Goal: Task Accomplishment & Management: Manage account settings

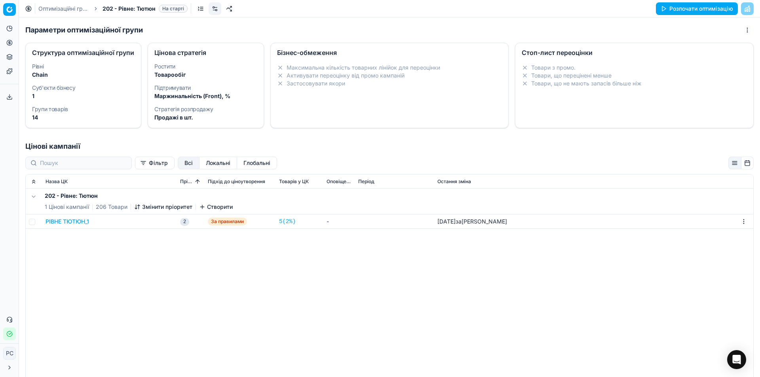
click at [175, 80] on dl "Ростити Товарообіг Підтримувати Маржинальність (Front), % Стратегія розпродажу …" at bounding box center [205, 93] width 102 height 58
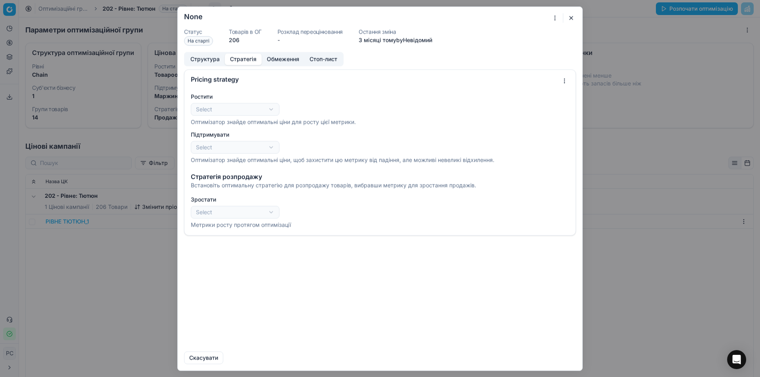
select select "revenue"
select select "gross_profit_margin"
select select "sales_items"
click at [236, 58] on button "Стратегія" at bounding box center [243, 58] width 37 height 11
click at [283, 57] on button "Обмеження" at bounding box center [283, 58] width 43 height 11
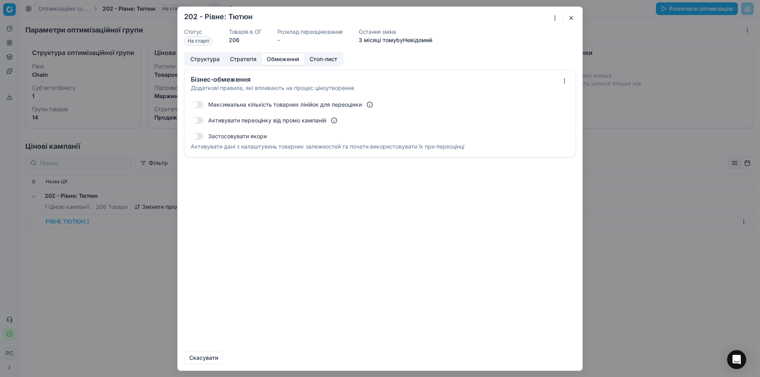
click at [321, 57] on button "Стоп-лист" at bounding box center [323, 58] width 38 height 11
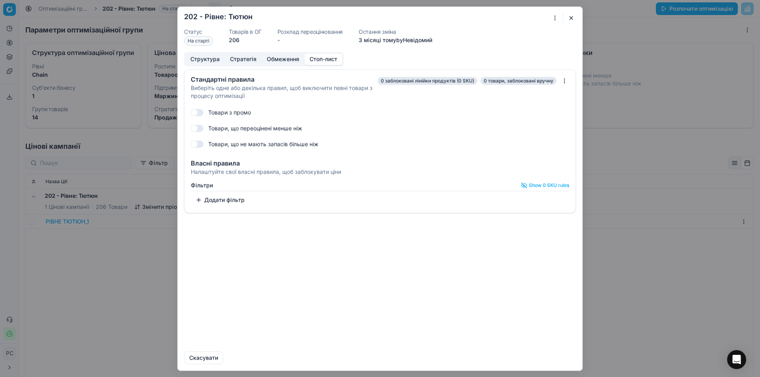
click at [287, 59] on button "Обмеження" at bounding box center [283, 58] width 43 height 11
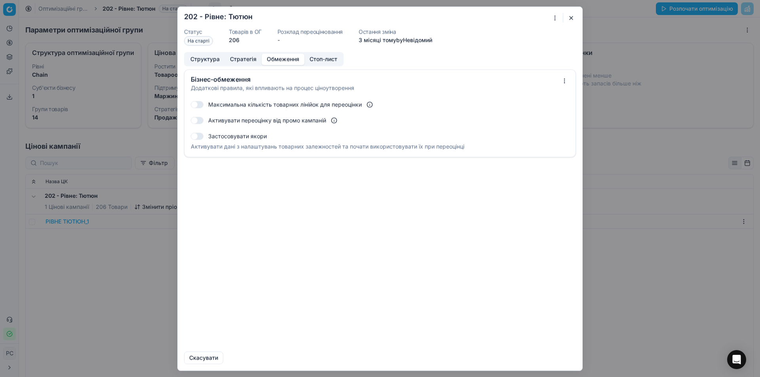
click at [250, 60] on button "Стратегія" at bounding box center [243, 58] width 37 height 11
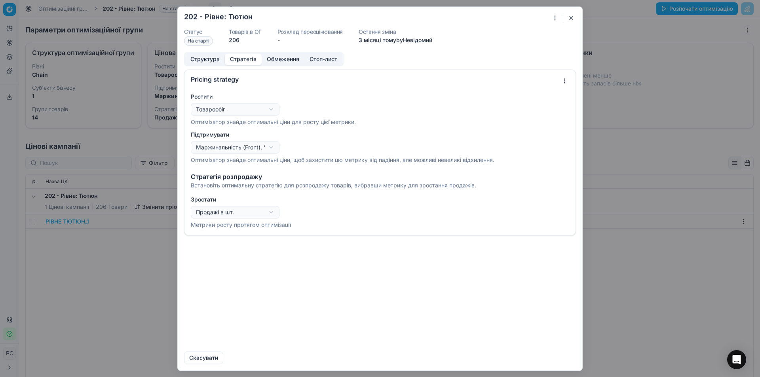
click at [206, 63] on button "Структура" at bounding box center [205, 58] width 40 height 11
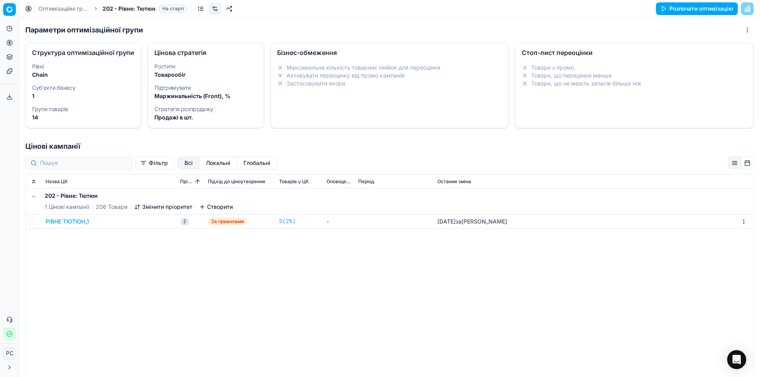
click at [96, 91] on dt "Суб'єкти бізнесу" at bounding box center [83, 88] width 102 height 6
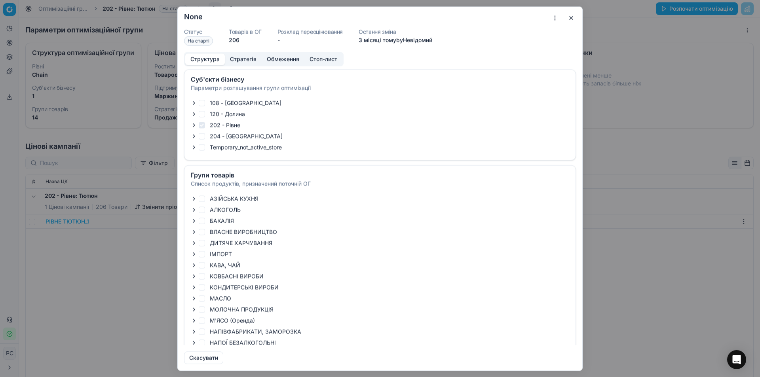
checkbox input "true"
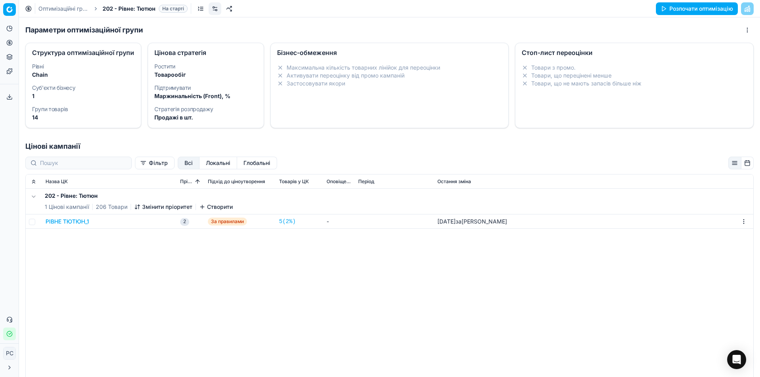
click at [224, 85] on dt "Підтримувати" at bounding box center [205, 88] width 102 height 6
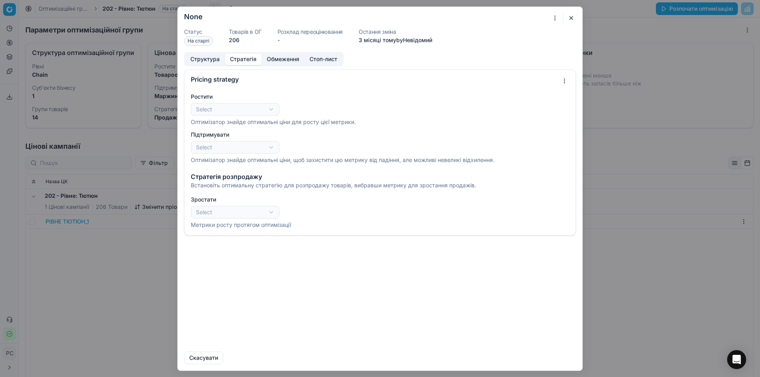
select select "revenue"
select select "gross_profit_margin"
select select "sales_items"
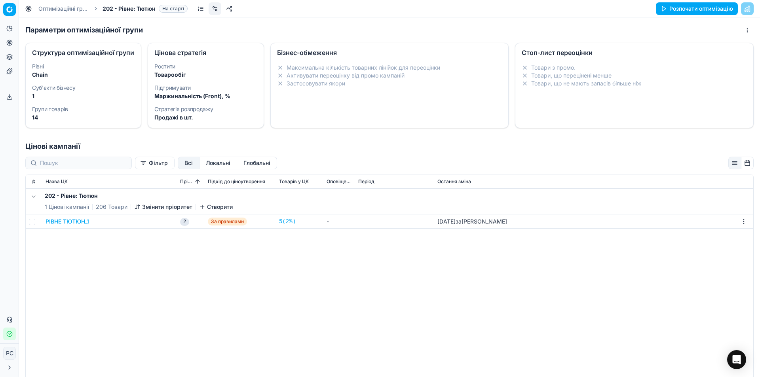
click at [302, 88] on div "Максимальна кількість товарних лінійок для переоцінки Активувати переоцінку від…" at bounding box center [390, 77] width 238 height 33
click at [556, 95] on div "Товари з промо. Товари, що перецінені менше Товари, що не мають запасів більше …" at bounding box center [634, 79] width 238 height 36
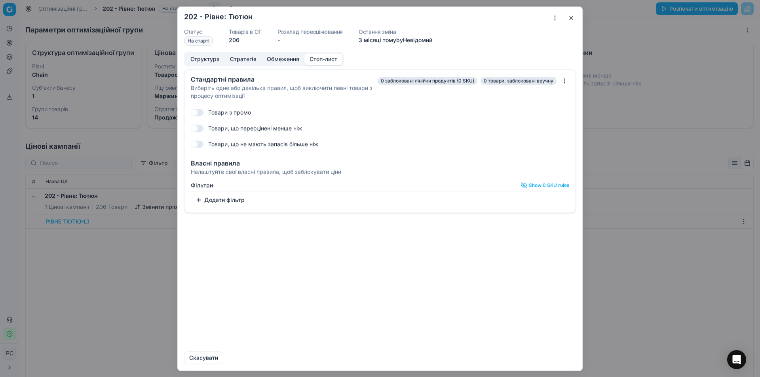
click at [321, 56] on button "Стоп-лист" at bounding box center [323, 58] width 38 height 11
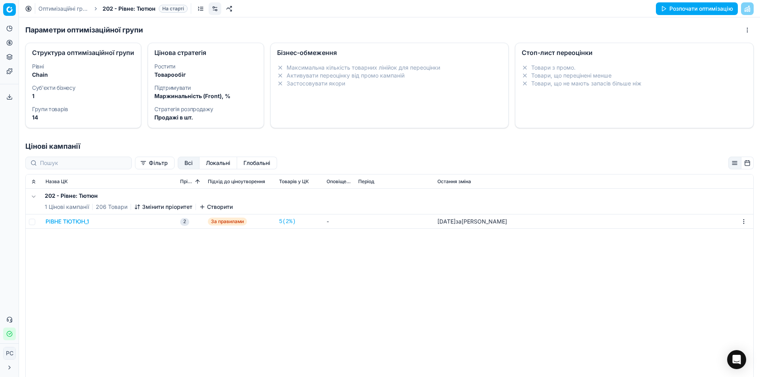
click at [246, 377] on html "Pricing platform Аналітика Цінова оптимізація Асортимент продукції Шаблони Серв…" at bounding box center [380, 188] width 760 height 377
